Goal: Book appointment/travel/reservation

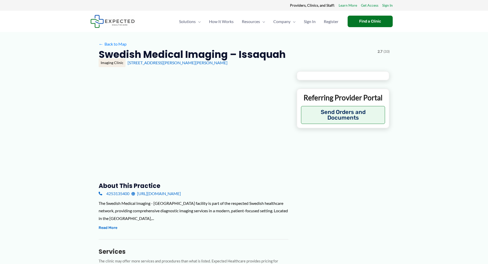
scroll to position [49, 0]
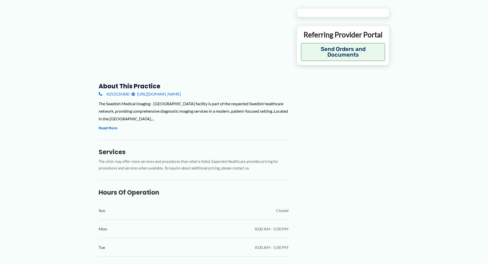
type input "**********"
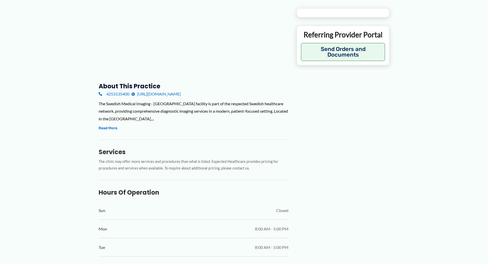
type input "**********"
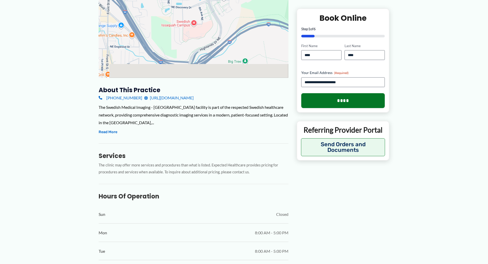
scroll to position [55, 0]
